Goal: Find specific page/section: Find specific page/section

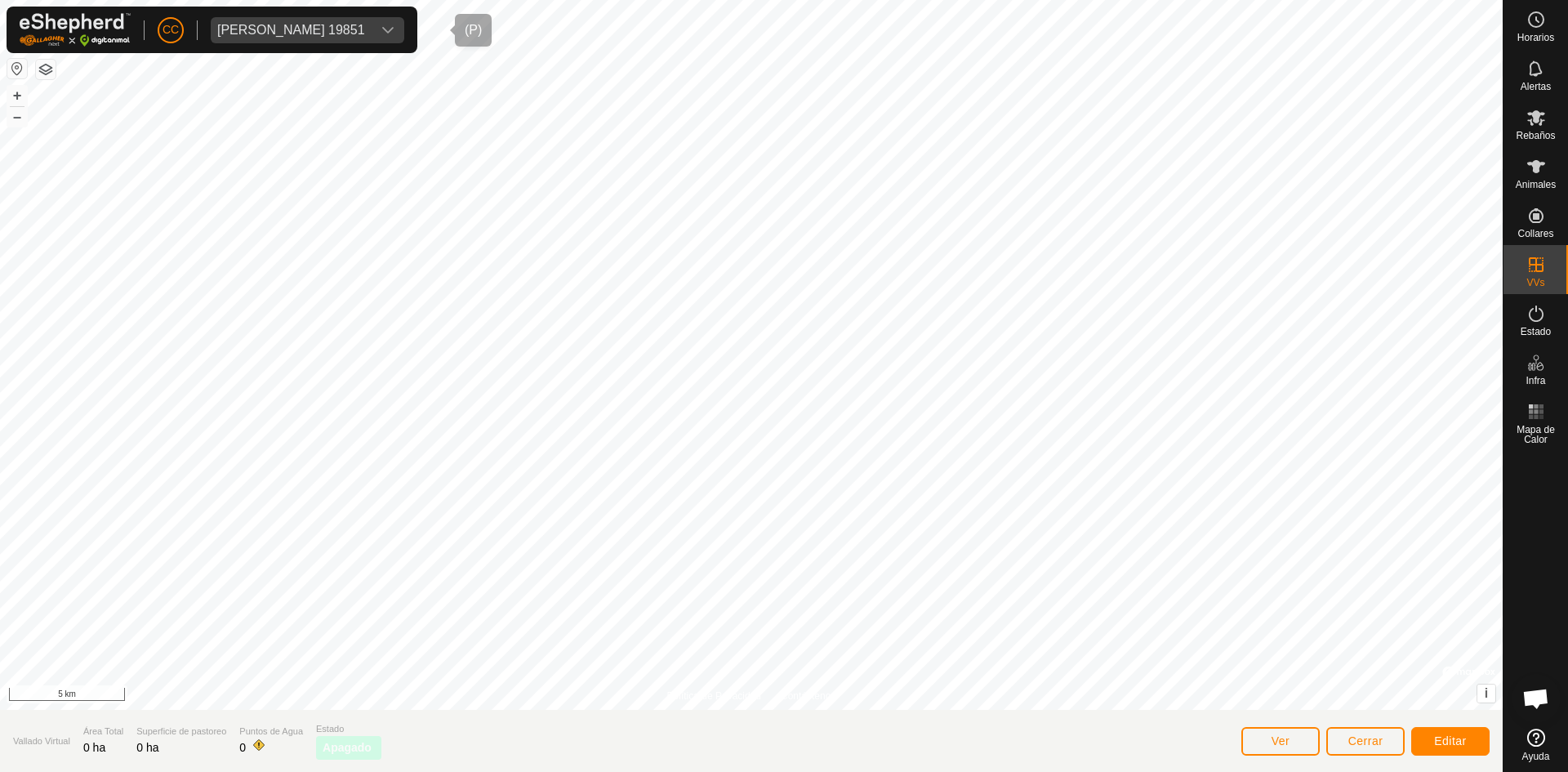
click at [310, 26] on div "[PERSON_NAME] 19851" at bounding box center [291, 30] width 148 height 13
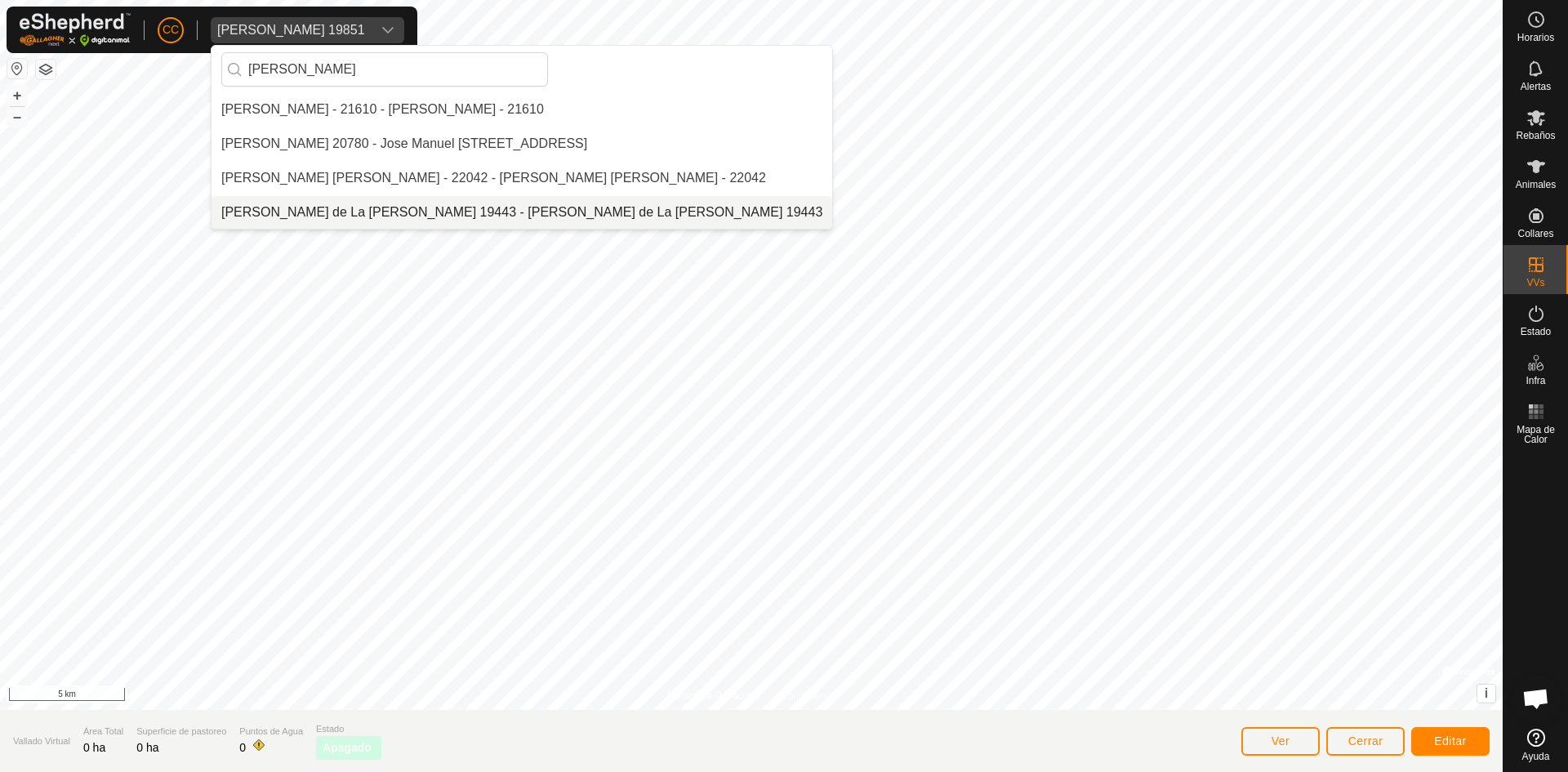
type input "[PERSON_NAME]"
click at [382, 210] on li "[PERSON_NAME] de La [PERSON_NAME] 19443 - [PERSON_NAME] de La [PERSON_NAME] 194…" at bounding box center [521, 212] width 621 height 32
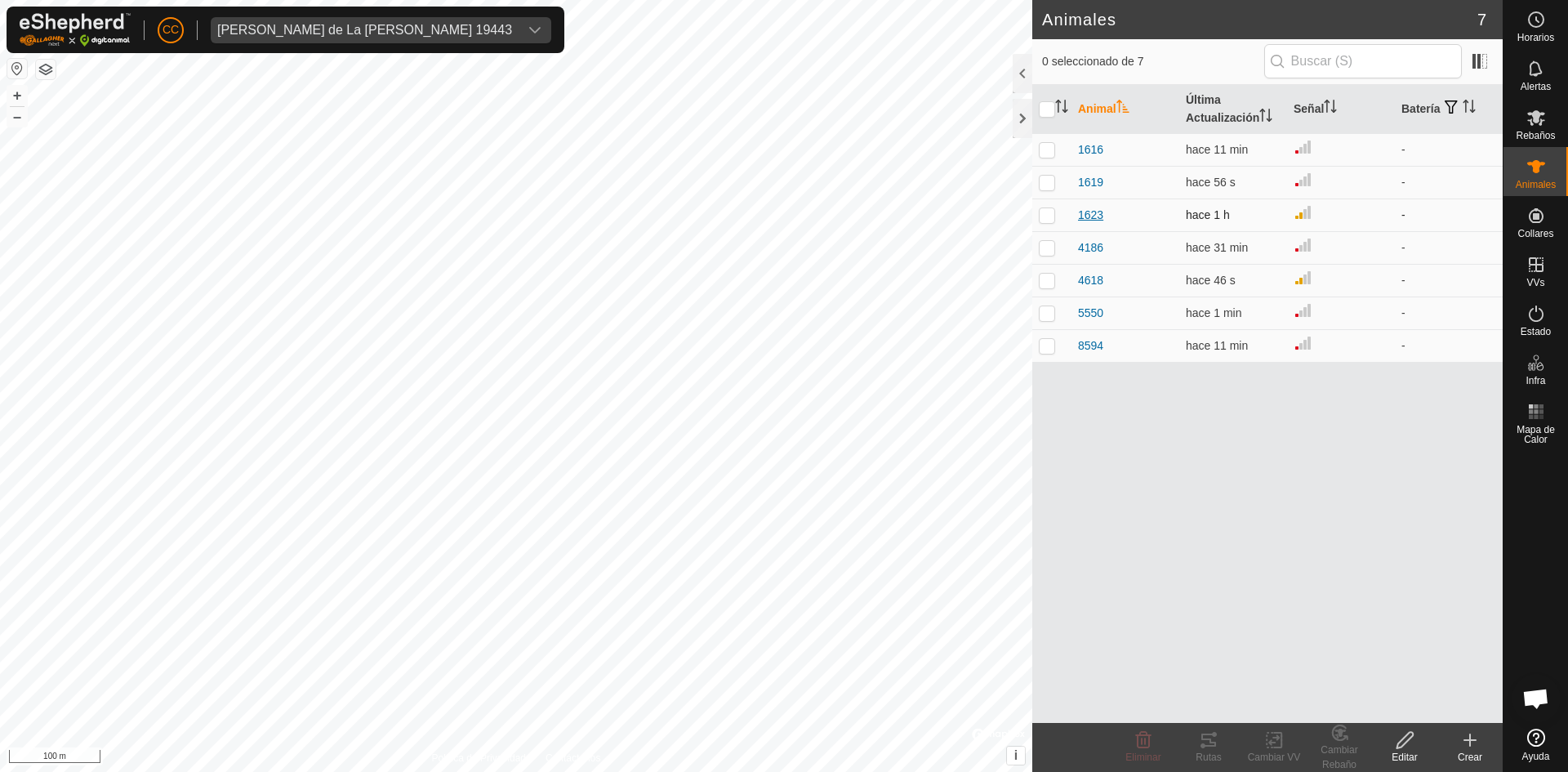
click at [1089, 210] on span "1623" at bounding box center [1091, 216] width 26 height 17
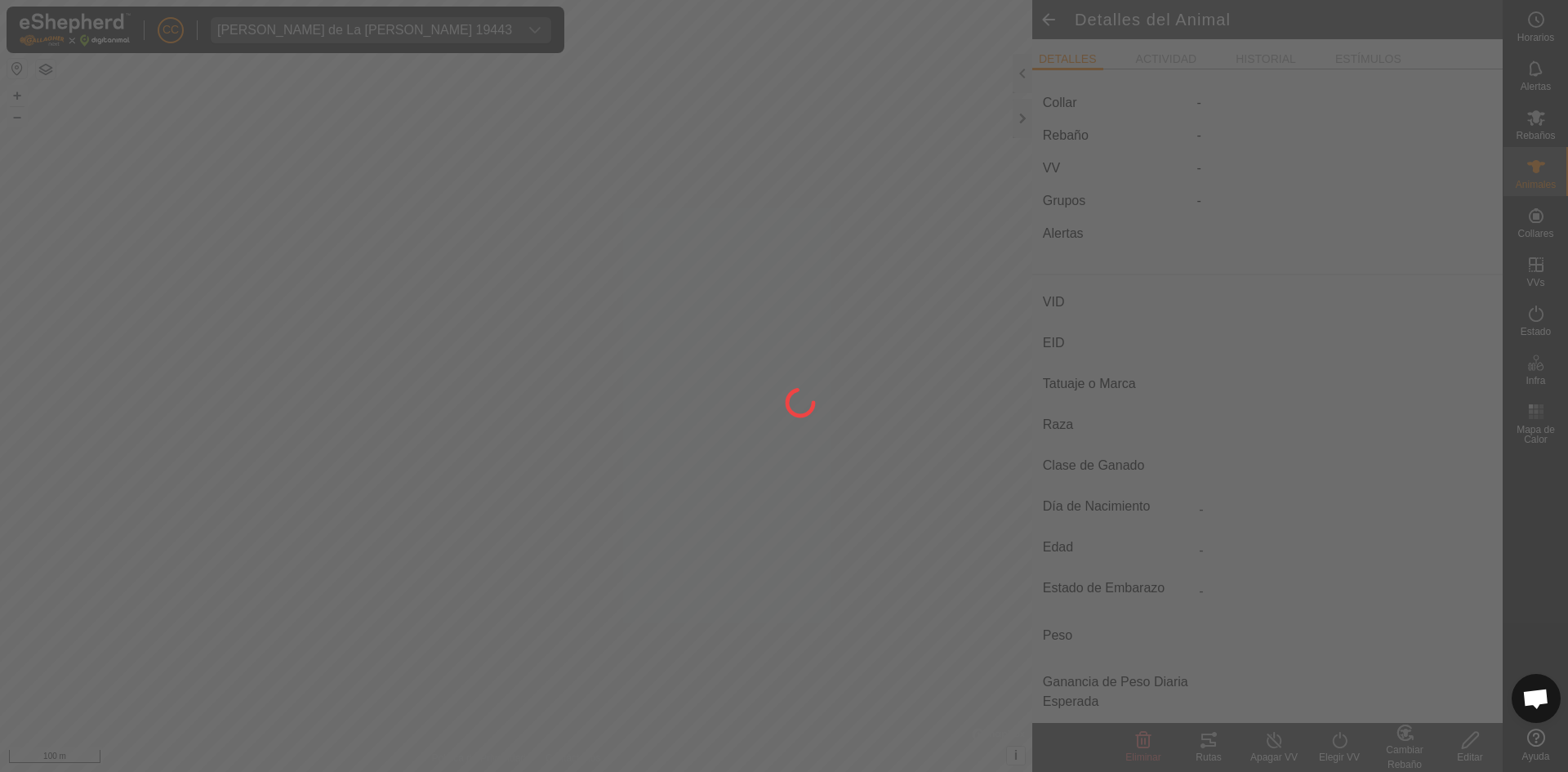
type input "1623"
type input "-"
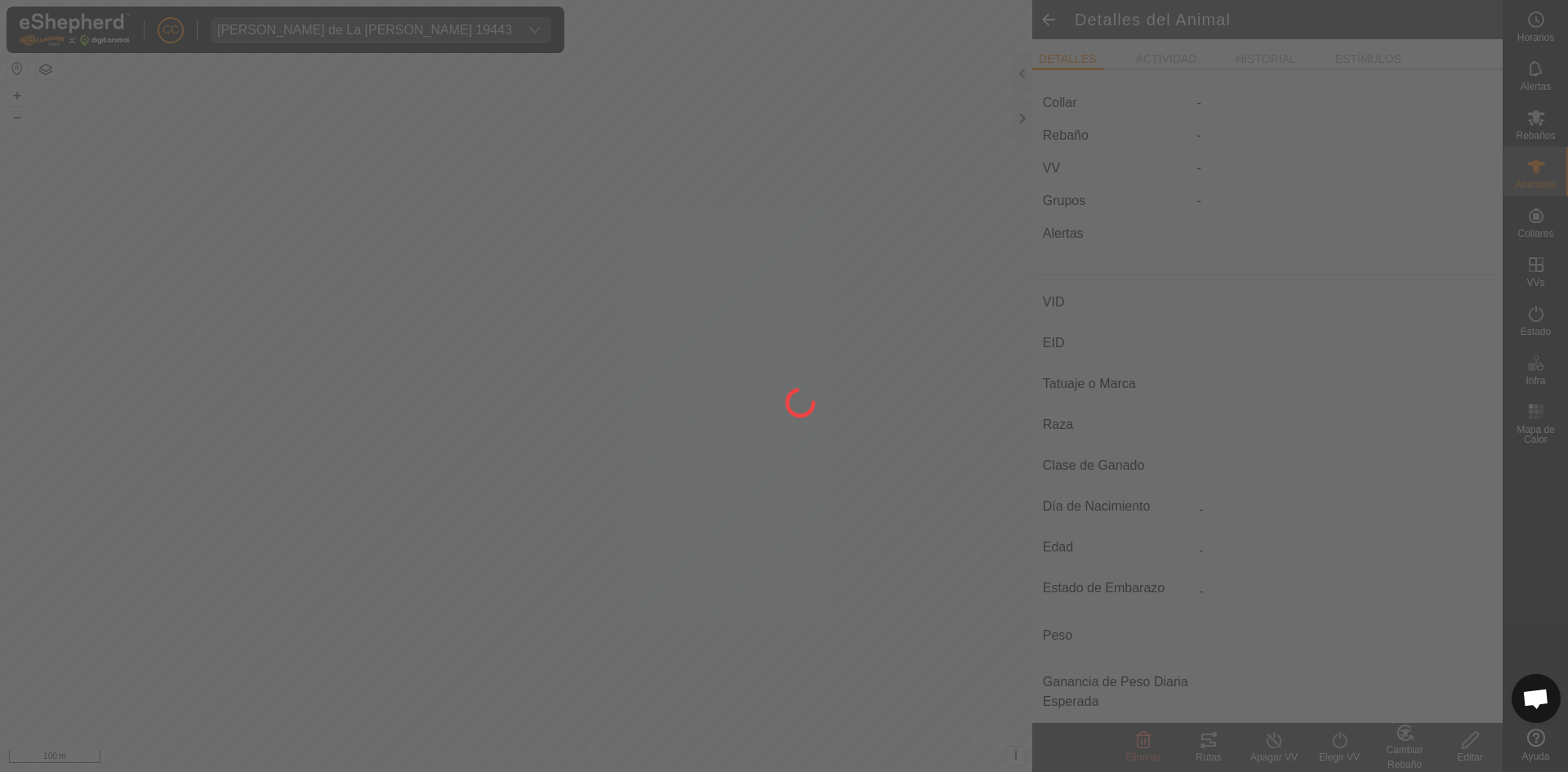
type input "0 kg"
type input "-"
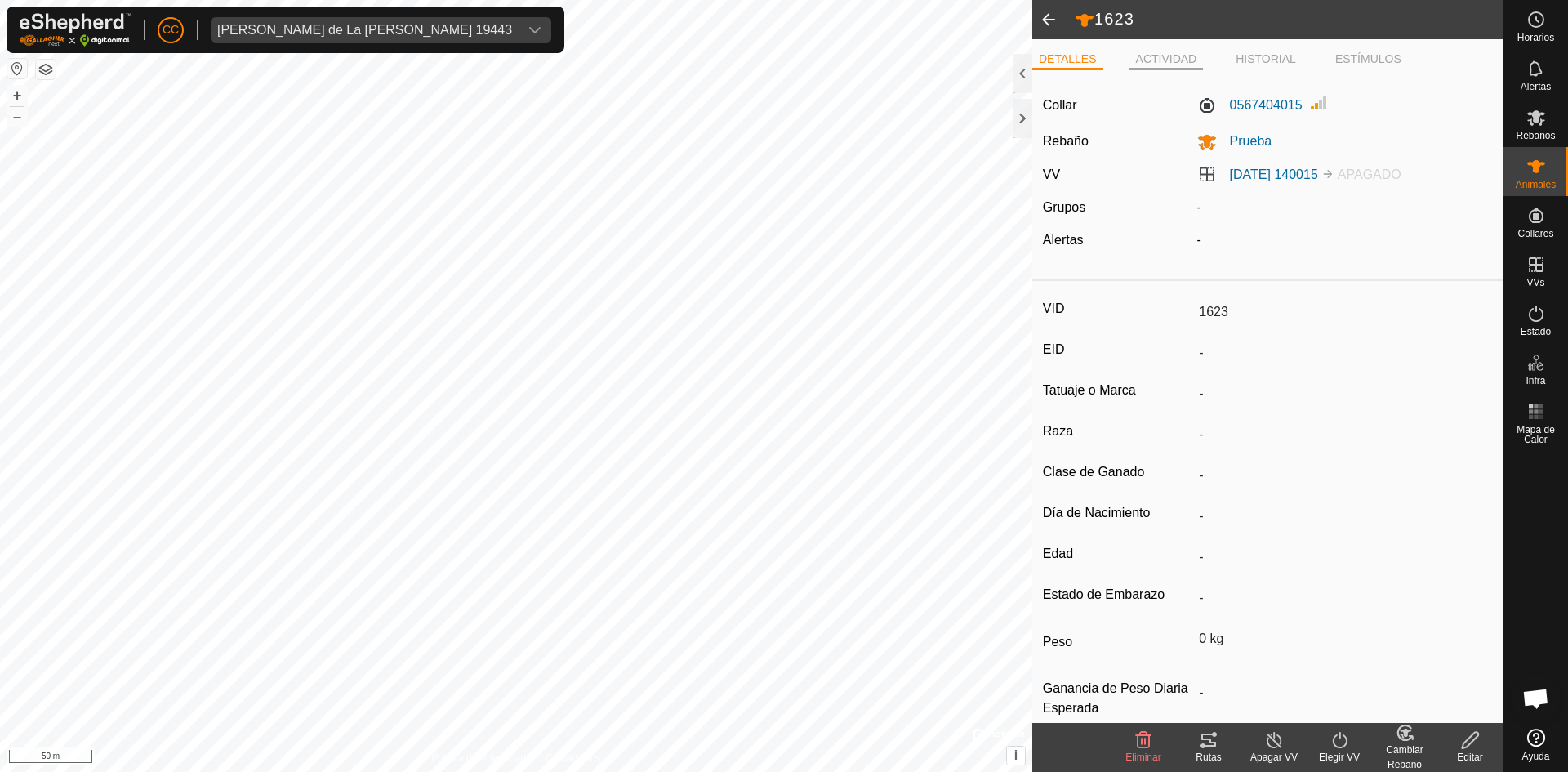
click at [1162, 58] on li "ACTIVIDAD" at bounding box center [1166, 60] width 74 height 20
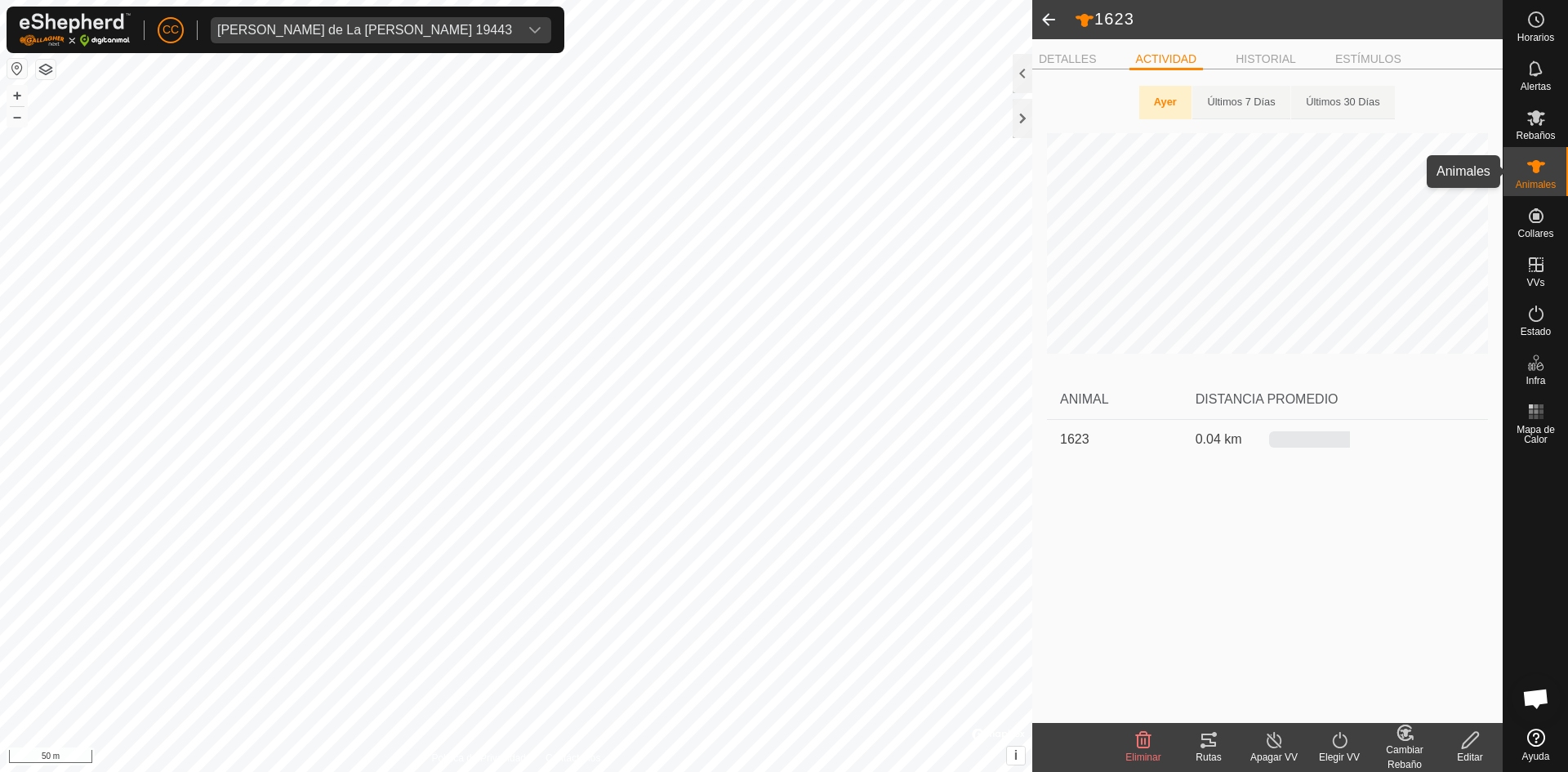
click at [1537, 174] on icon at bounding box center [1536, 166] width 20 height 20
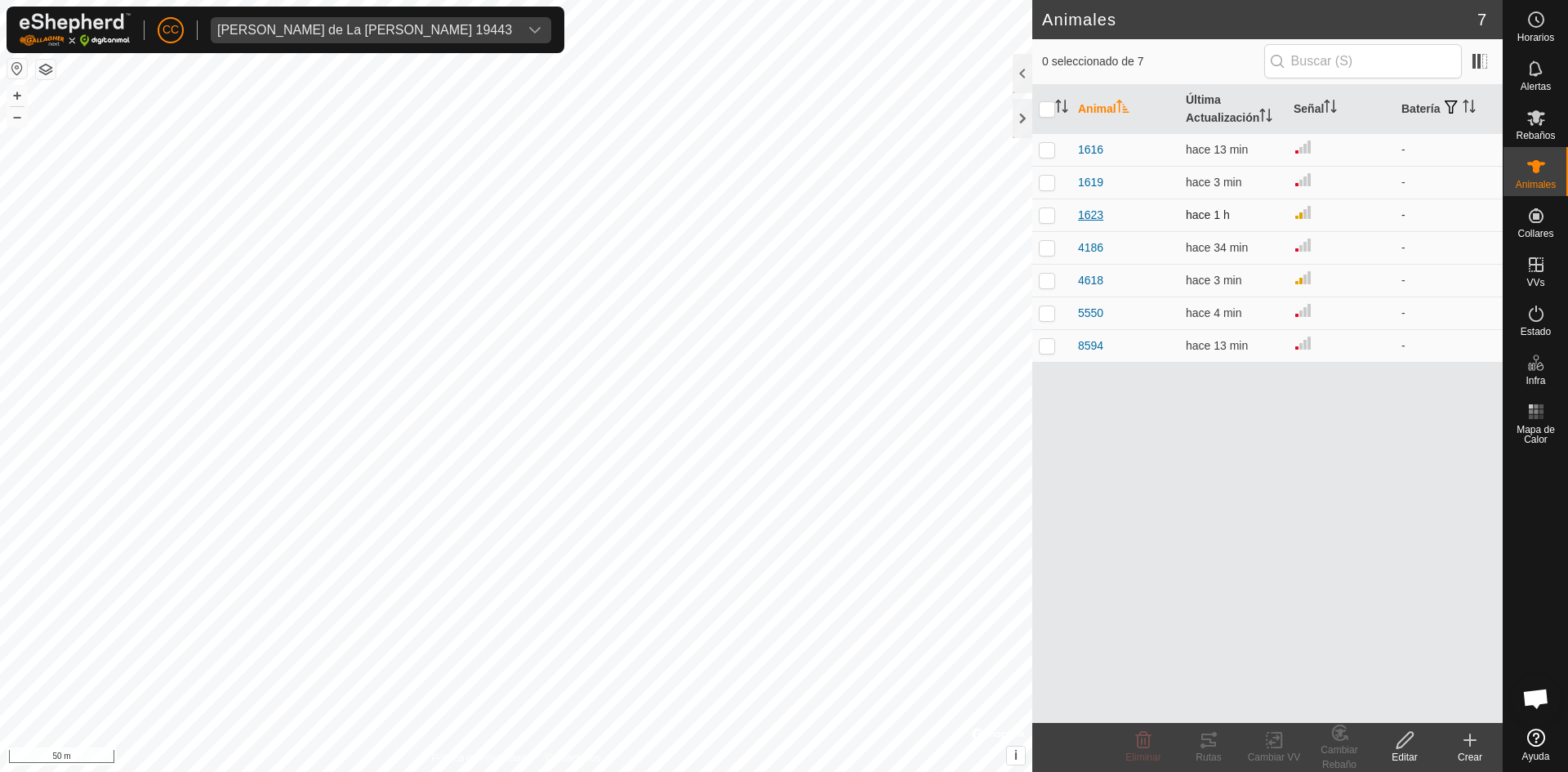
click at [1100, 212] on span "1623" at bounding box center [1091, 216] width 26 height 17
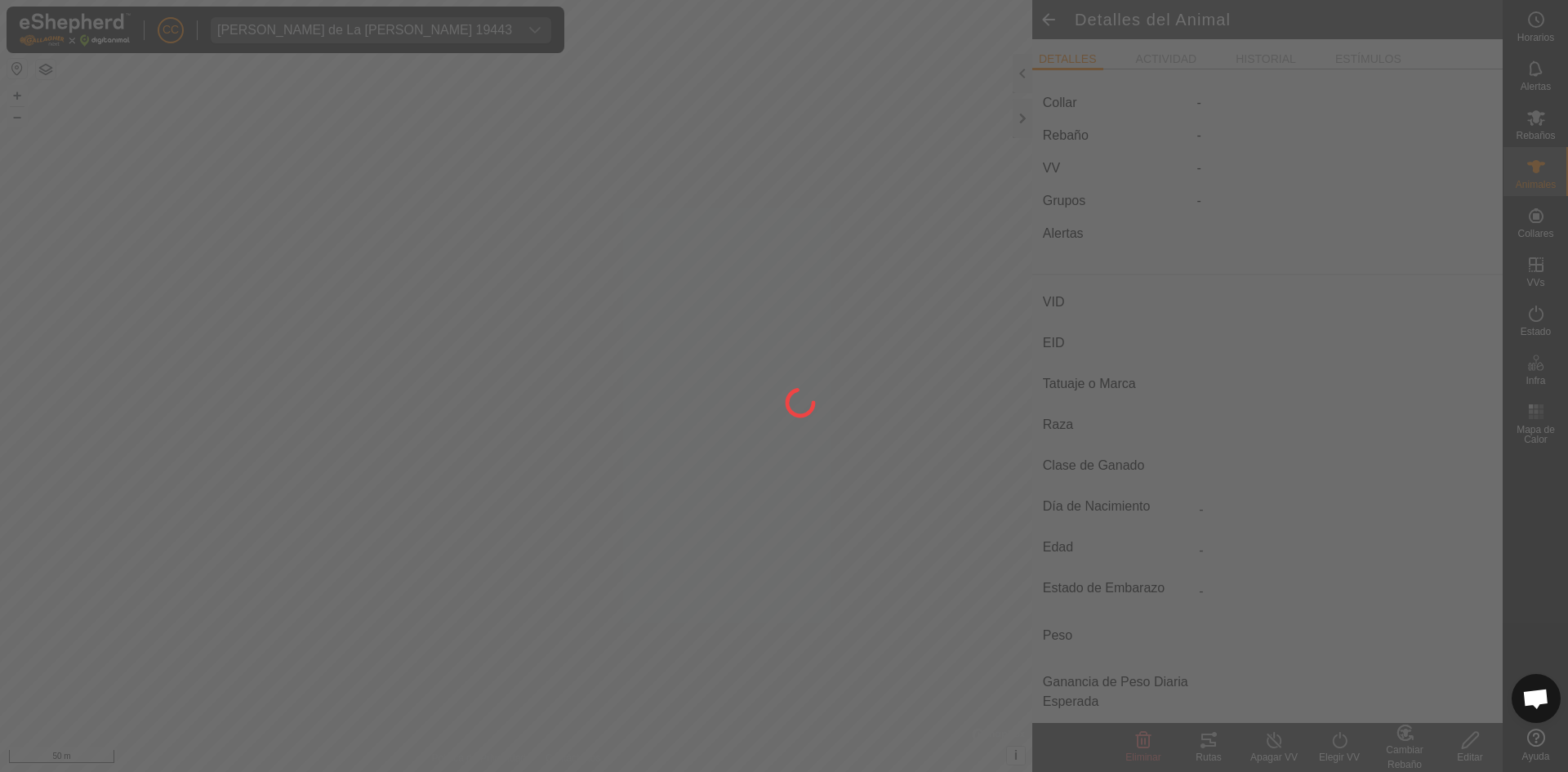
type input "1623"
type input "-"
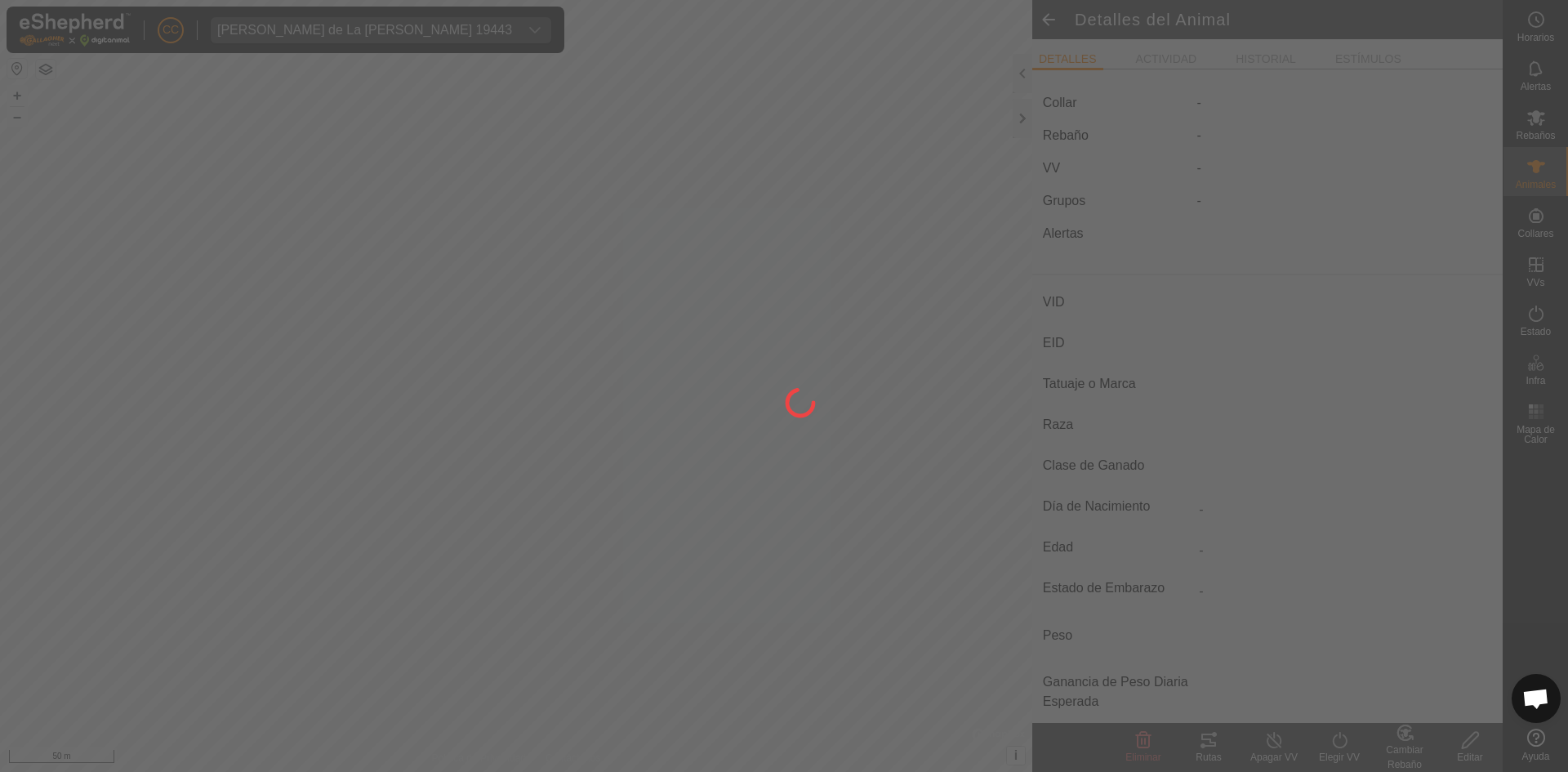
type input "0 kg"
type input "-"
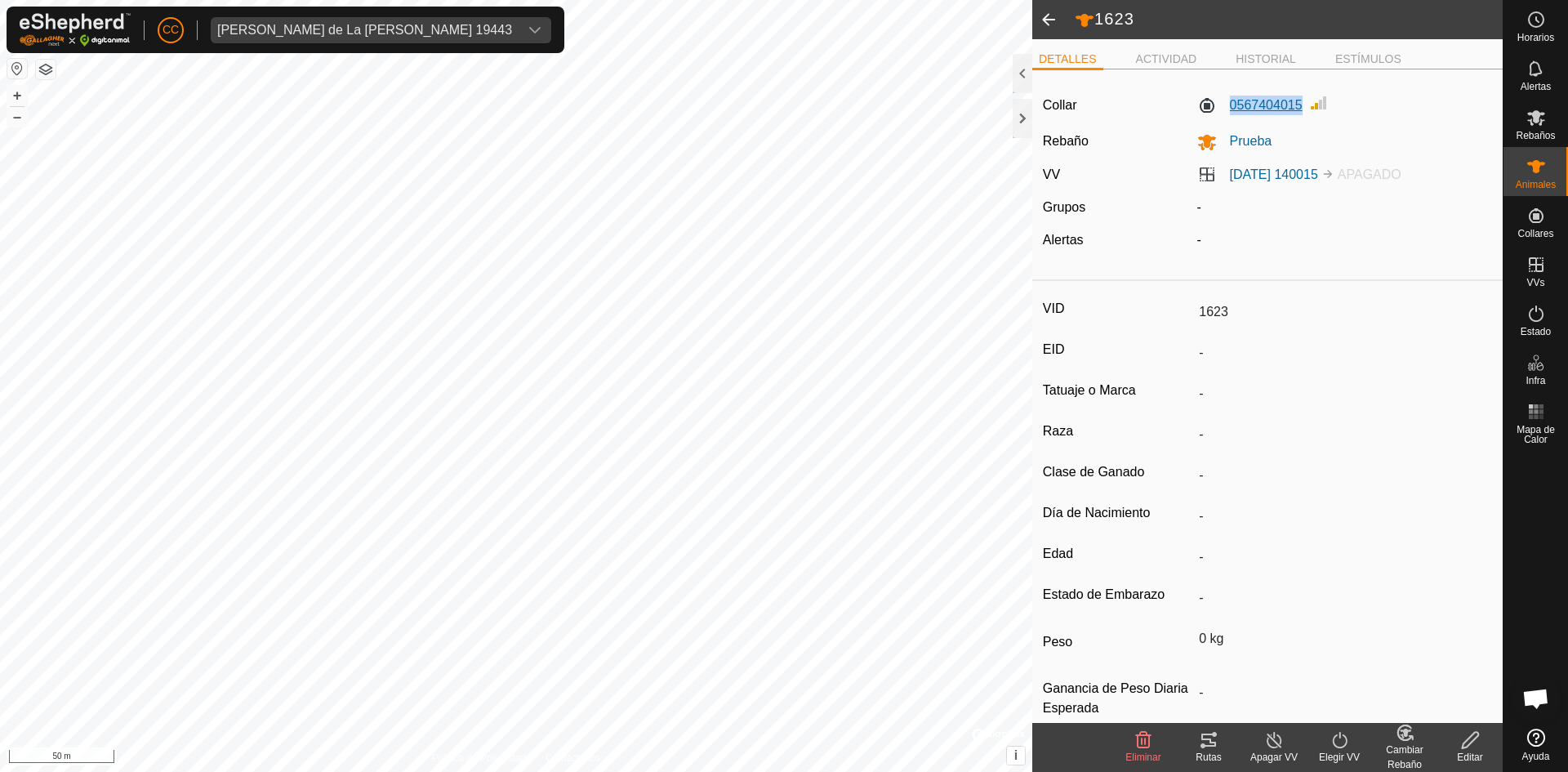
drag, startPoint x: 1298, startPoint y: 100, endPoint x: 1228, endPoint y: 101, distance: 70.0
click at [1228, 101] on label "0567404015" at bounding box center [1250, 105] width 106 height 20
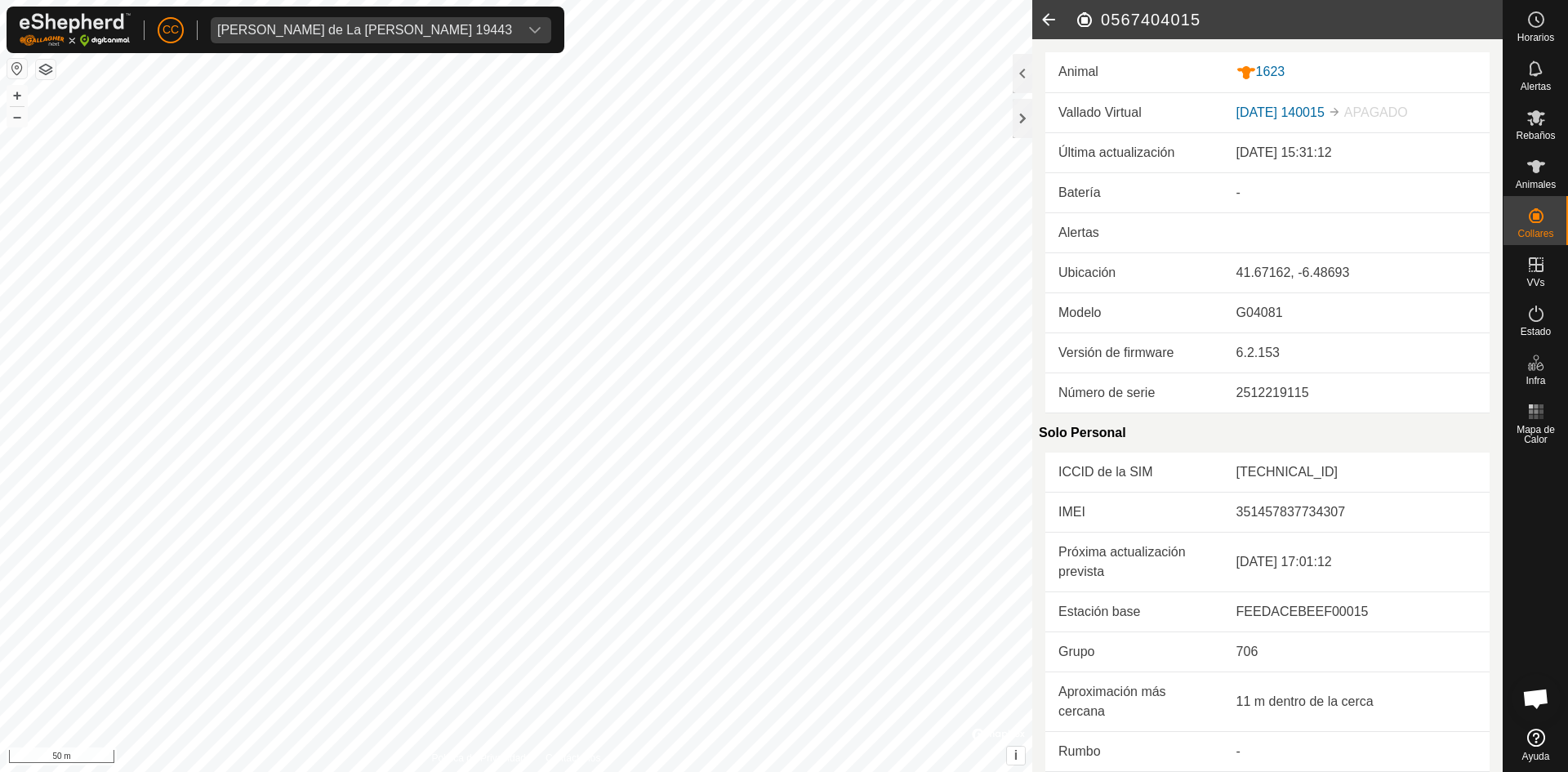
click at [1041, 21] on icon at bounding box center [1048, 20] width 32 height 39
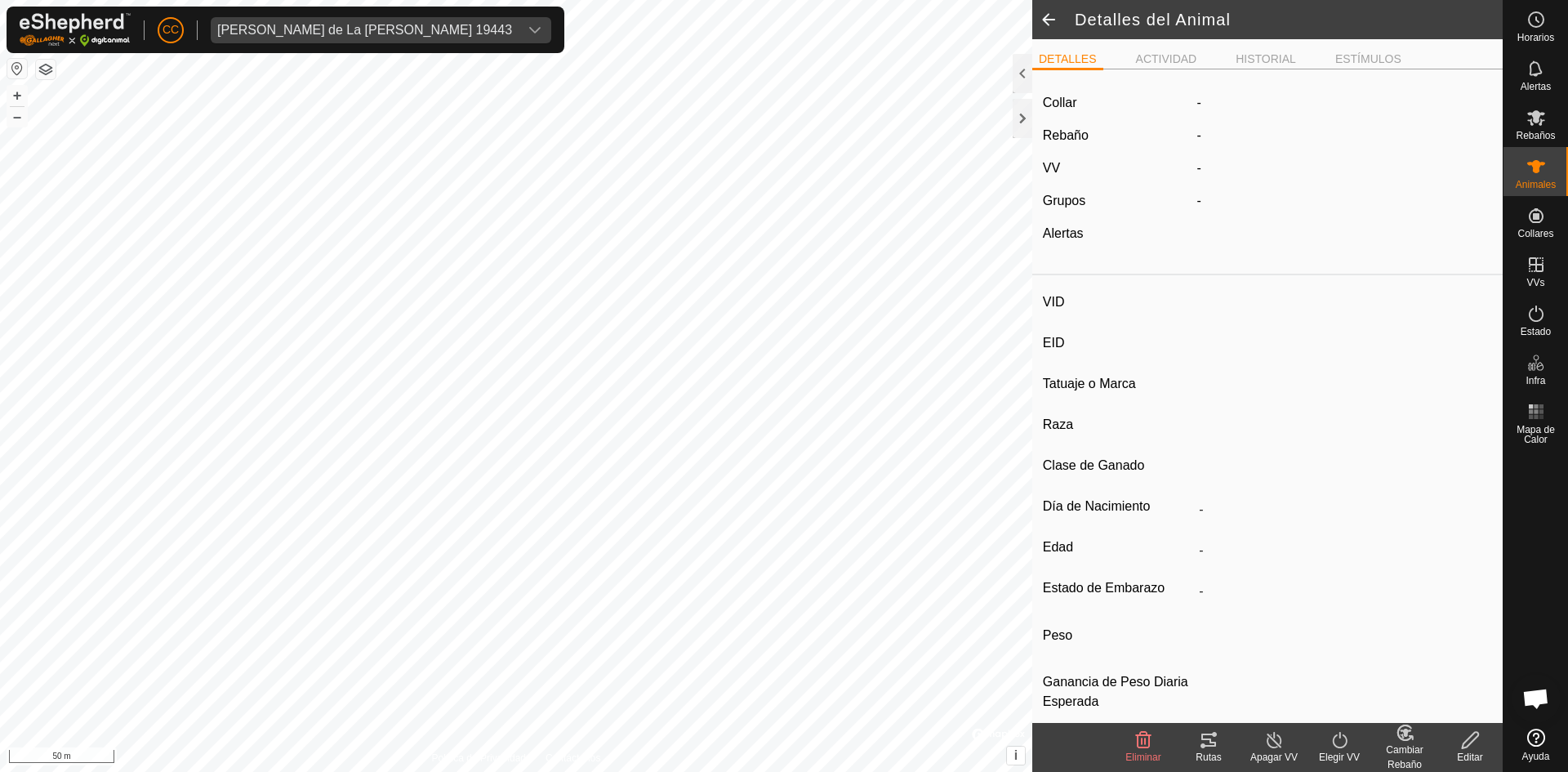
type input "1623"
type input "-"
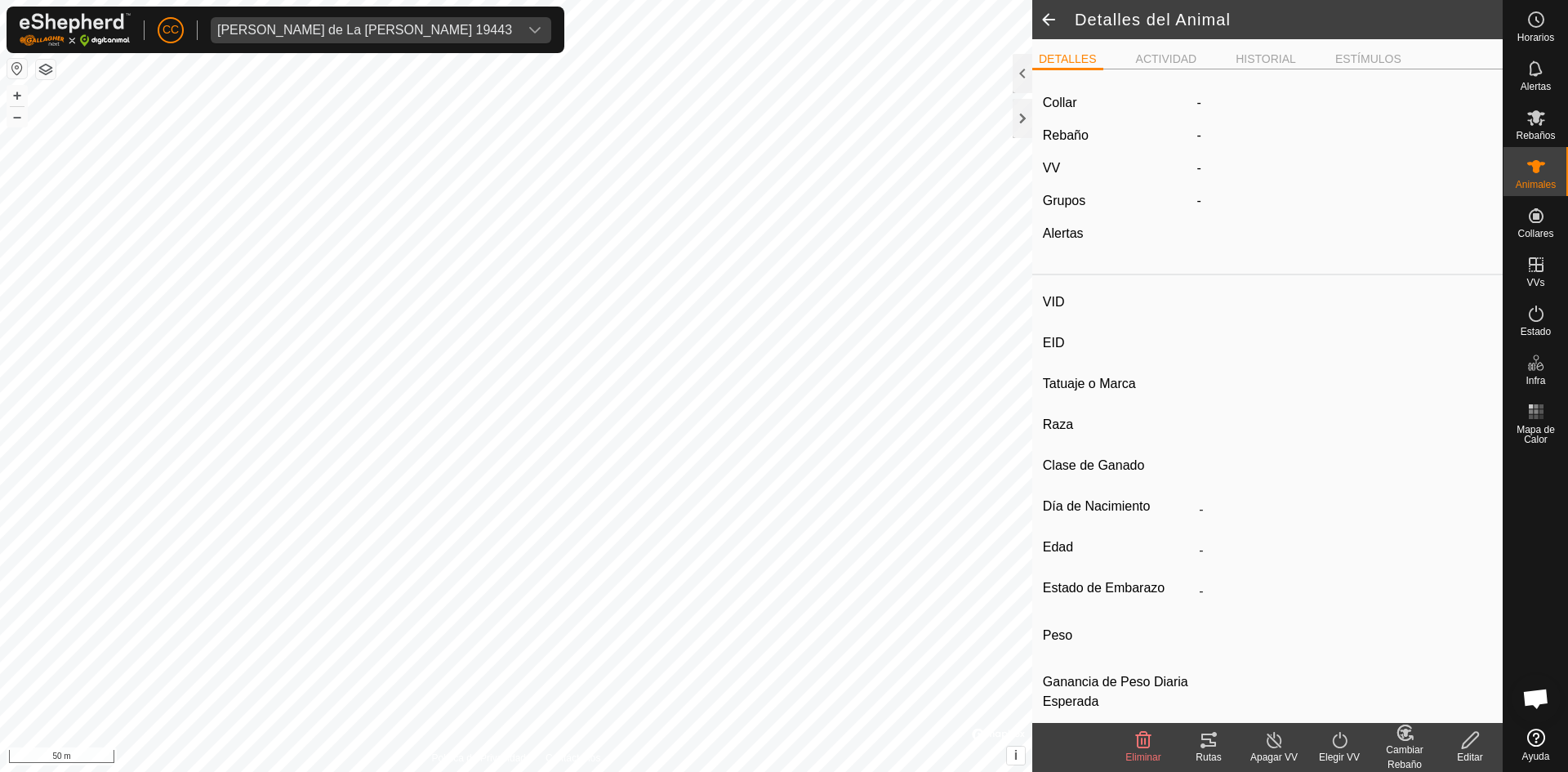
type input "0 kg"
type input "-"
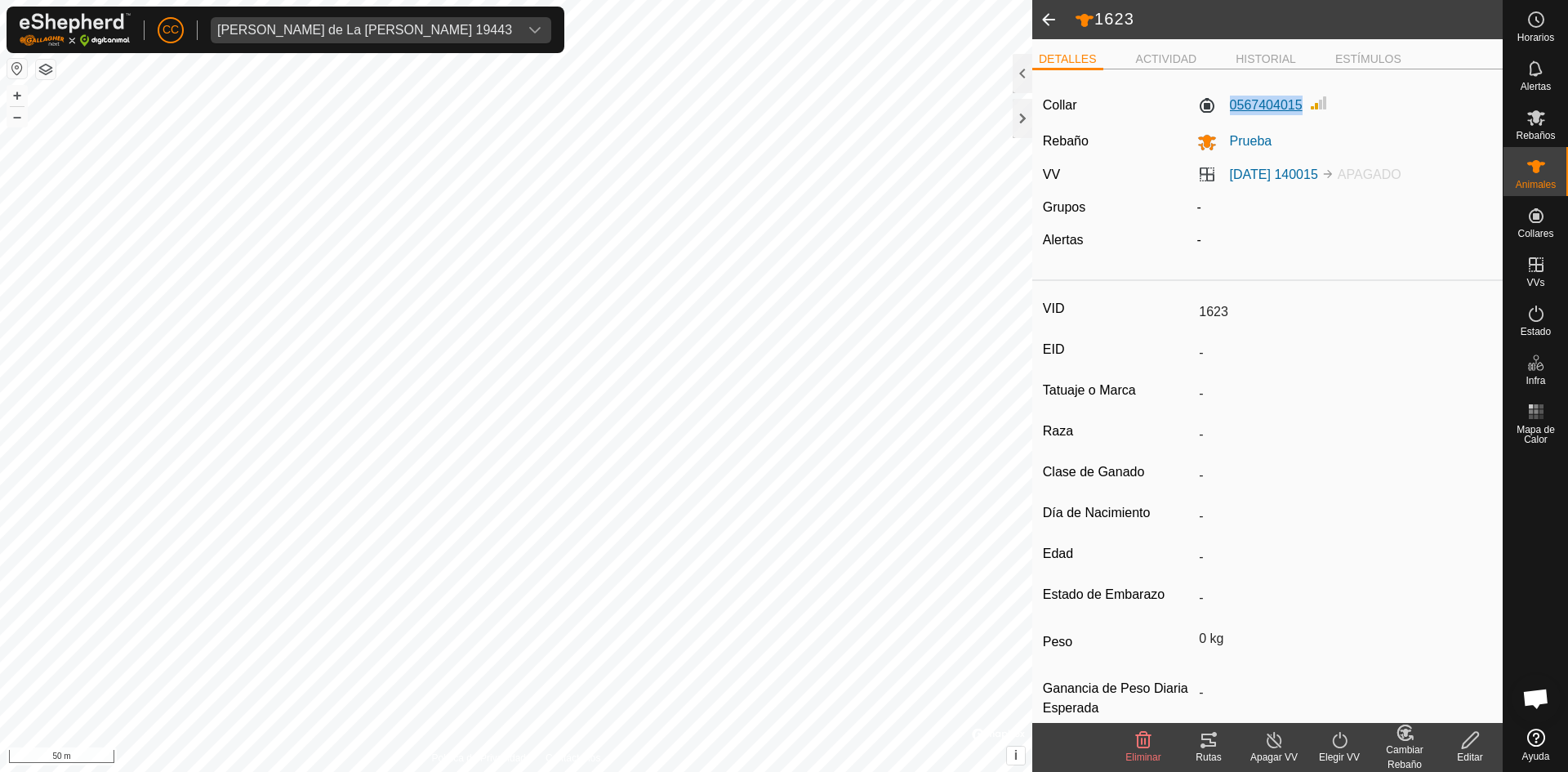
copy label "0567404015"
drag, startPoint x: 1301, startPoint y: 101, endPoint x: 1221, endPoint y: 107, distance: 80.2
click at [1221, 107] on div "0567404015" at bounding box center [1345, 106] width 309 height 26
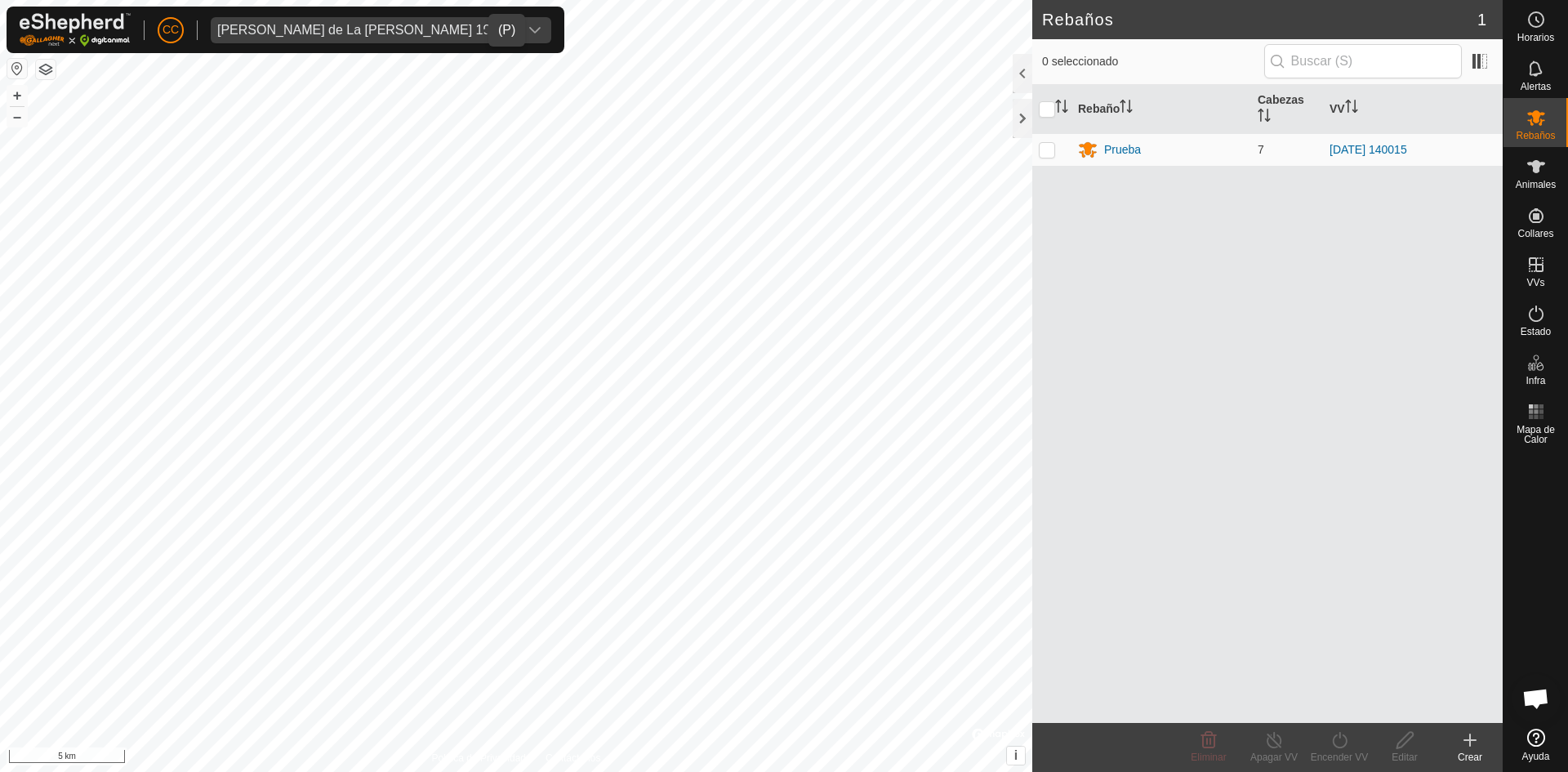
click at [393, 32] on div "[PERSON_NAME] 19443" at bounding box center [365, 30] width 295 height 13
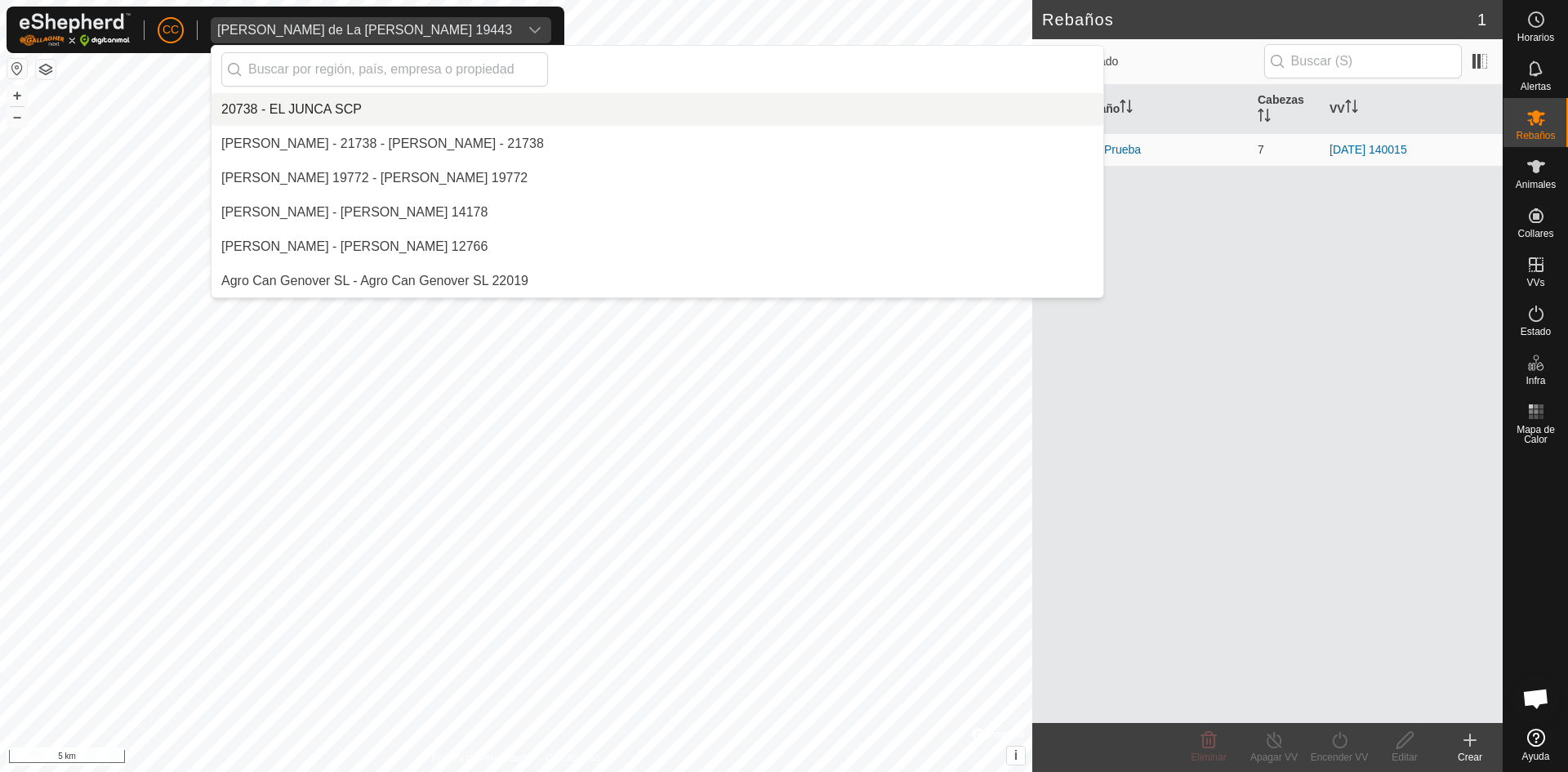
scroll to position [7414, 0]
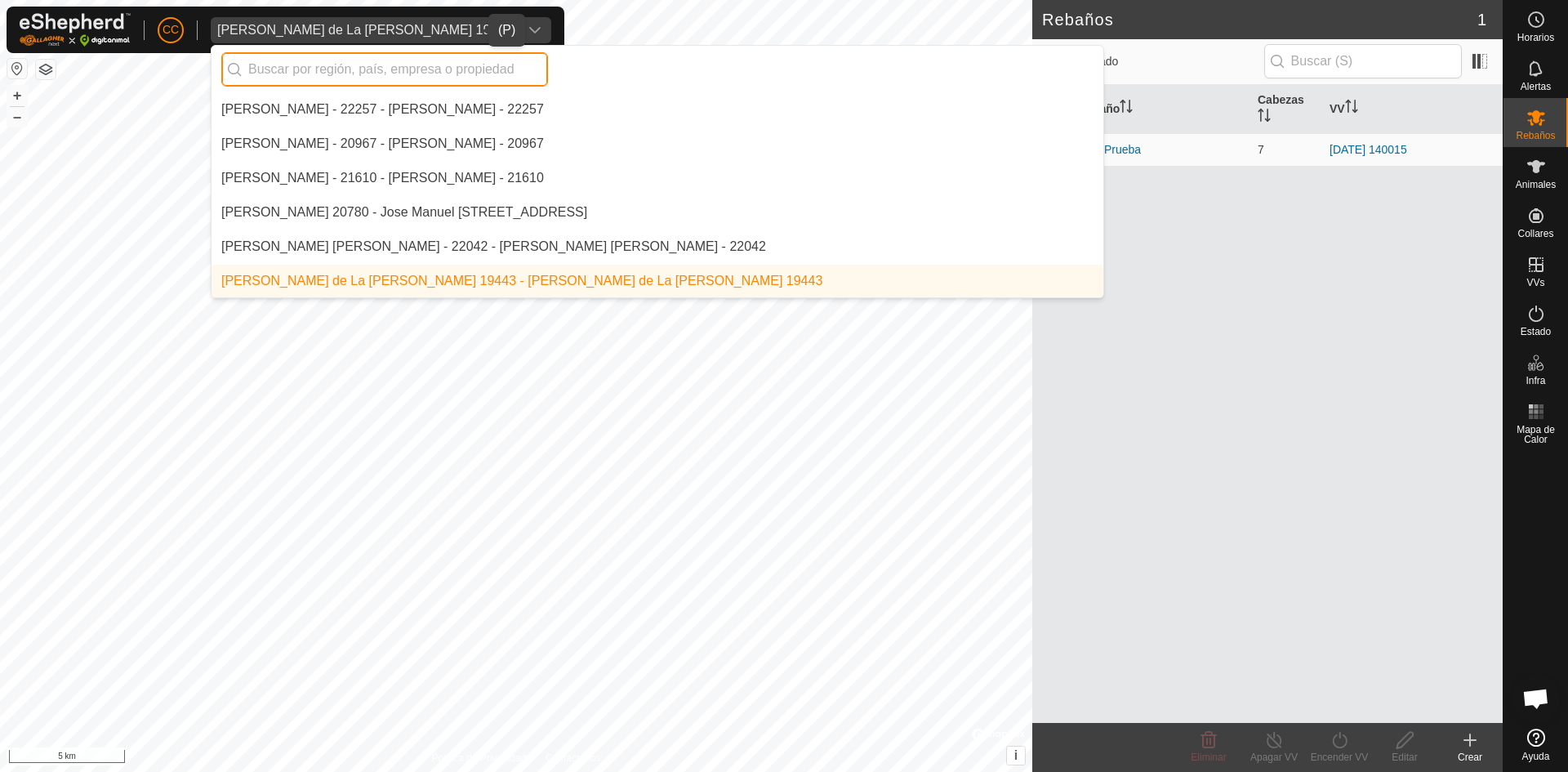
click at [387, 80] on input "text" at bounding box center [385, 69] width 327 height 34
paste input "0567404015"
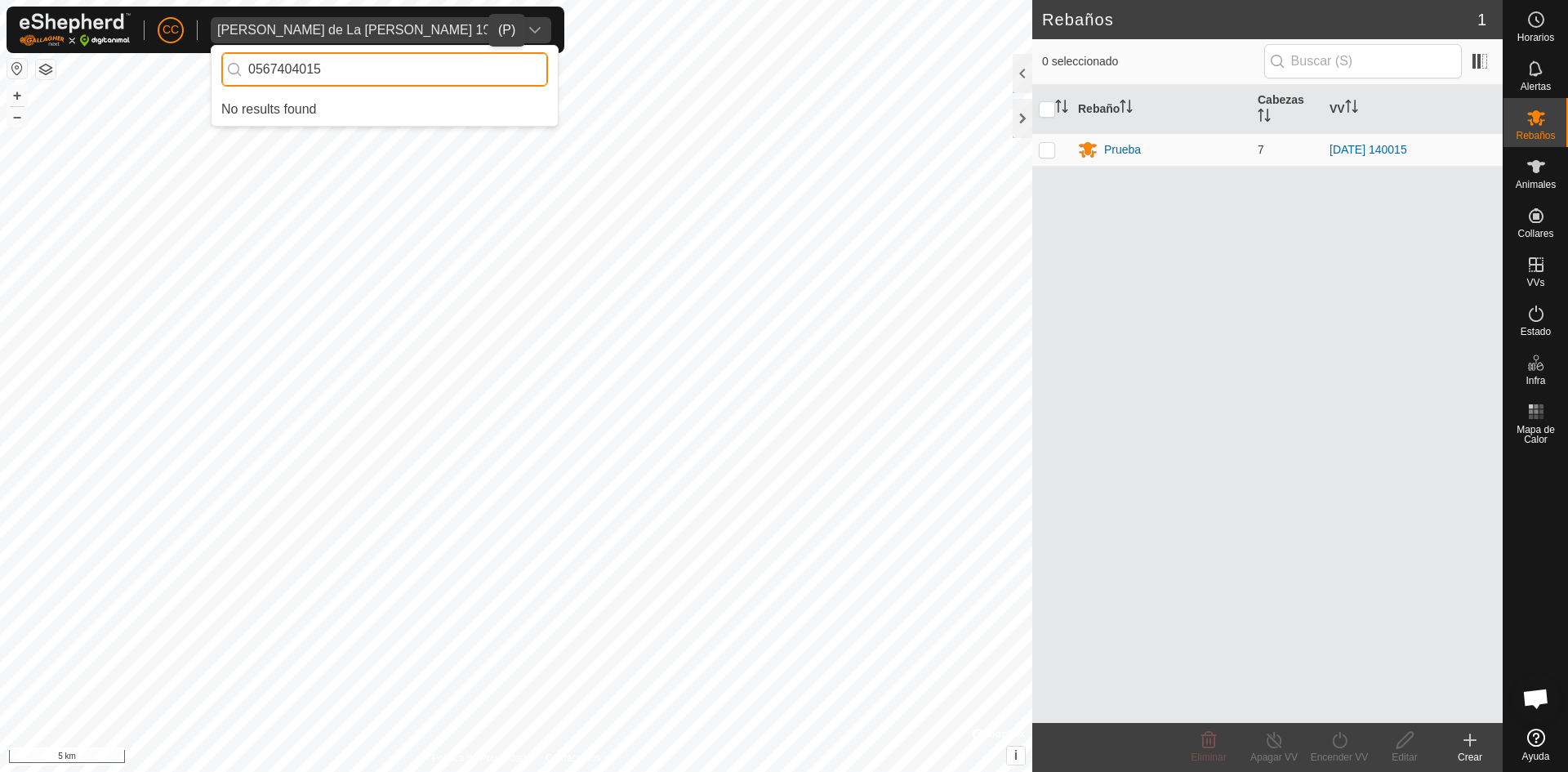
scroll to position [0, 0]
type input "0567404015"
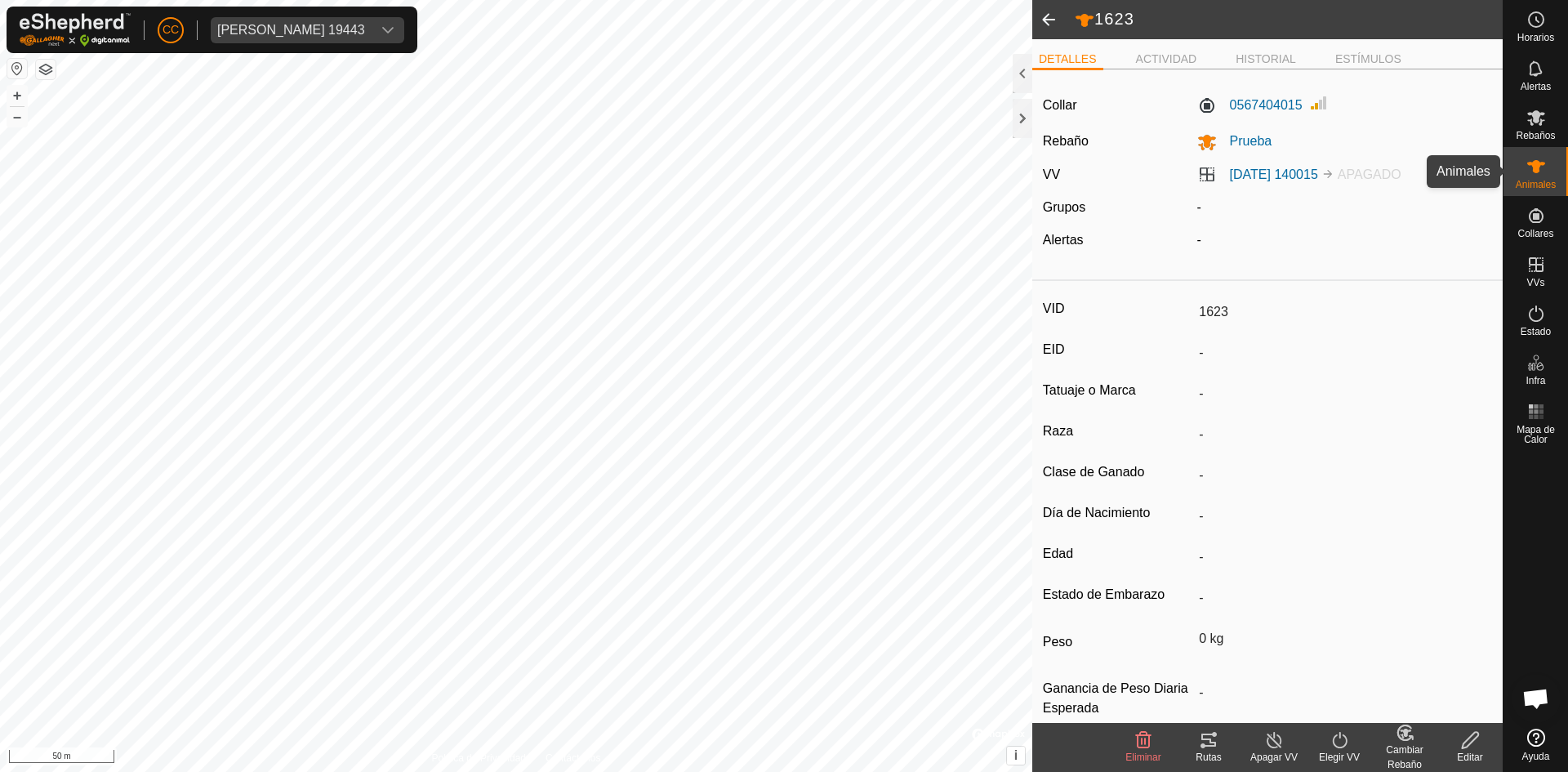
click at [1545, 177] on es-animals-svg-icon at bounding box center [1536, 166] width 30 height 26
